Goal: Navigation & Orientation: Go to known website

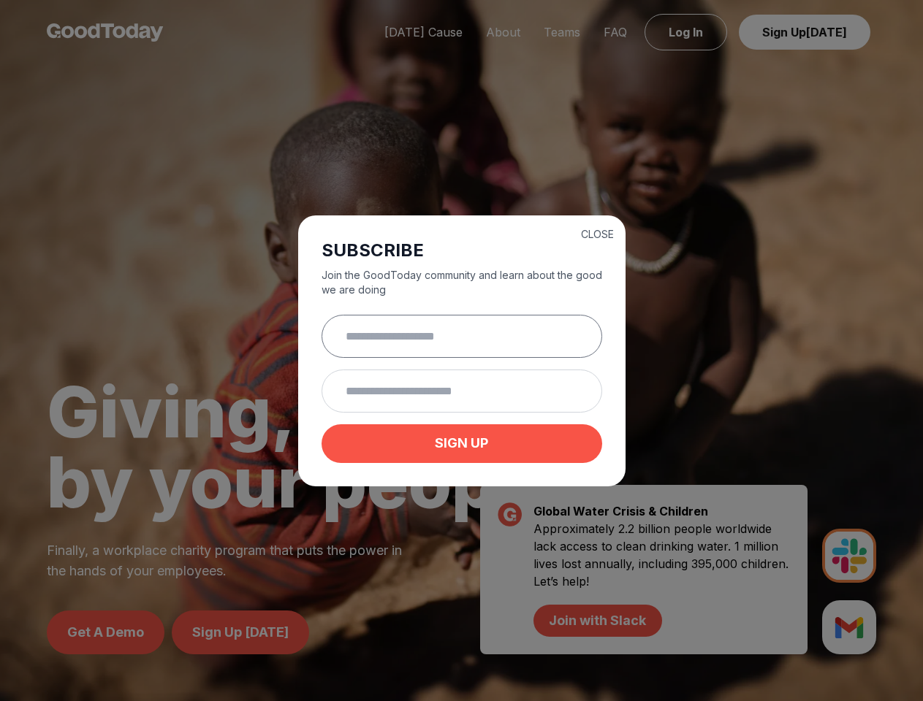
click at [461, 351] on input "text" at bounding box center [461, 336] width 281 height 43
click at [597, 232] on button "CLOSE" at bounding box center [597, 234] width 33 height 15
